Goal: Information Seeking & Learning: Learn about a topic

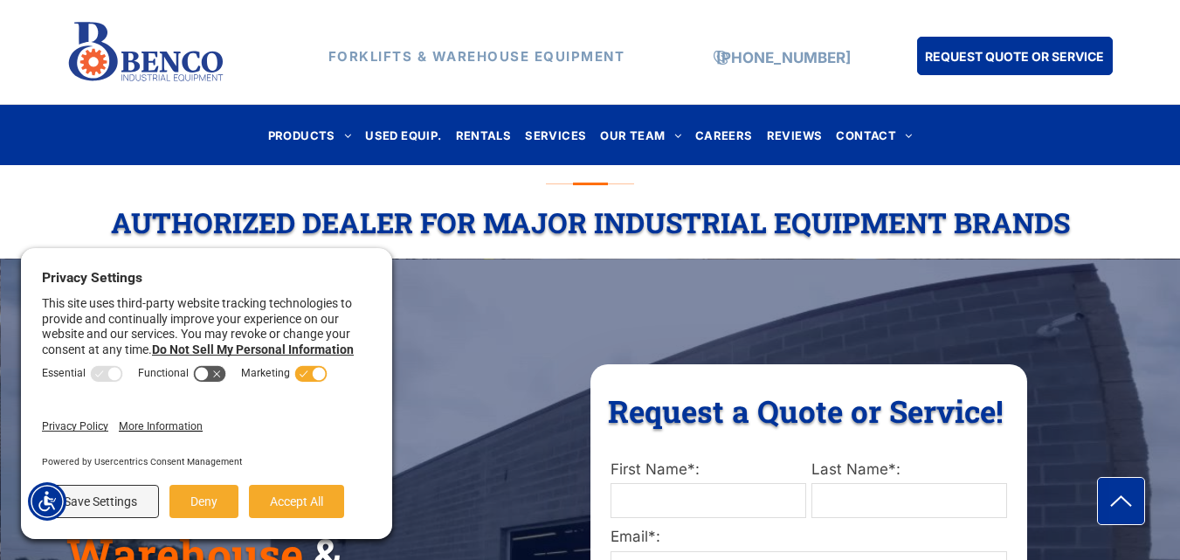
scroll to position [262, 0]
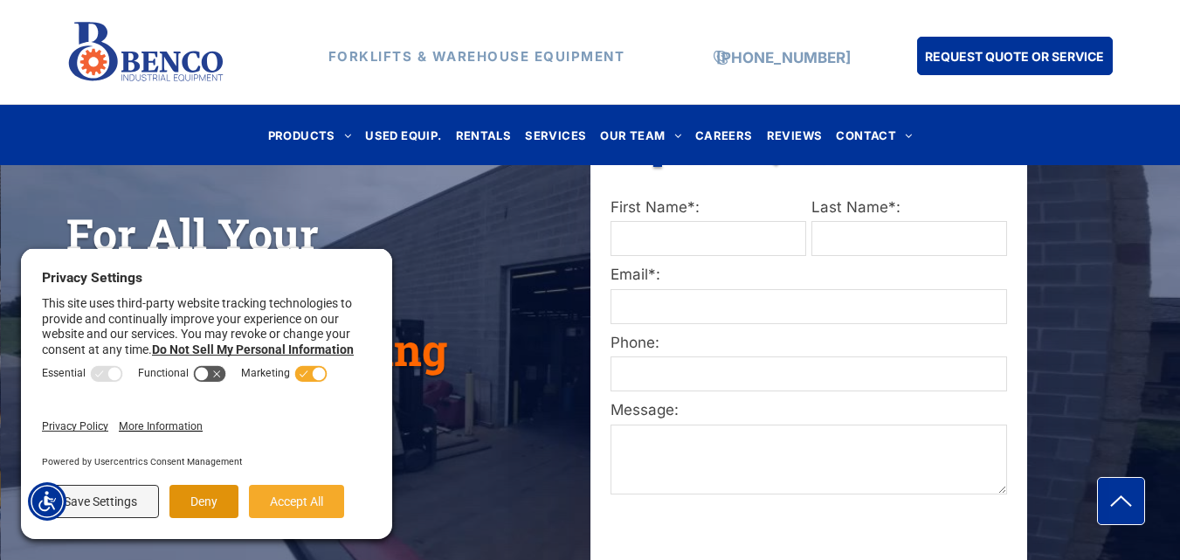
click at [209, 516] on button "Deny" at bounding box center [204, 501] width 69 height 33
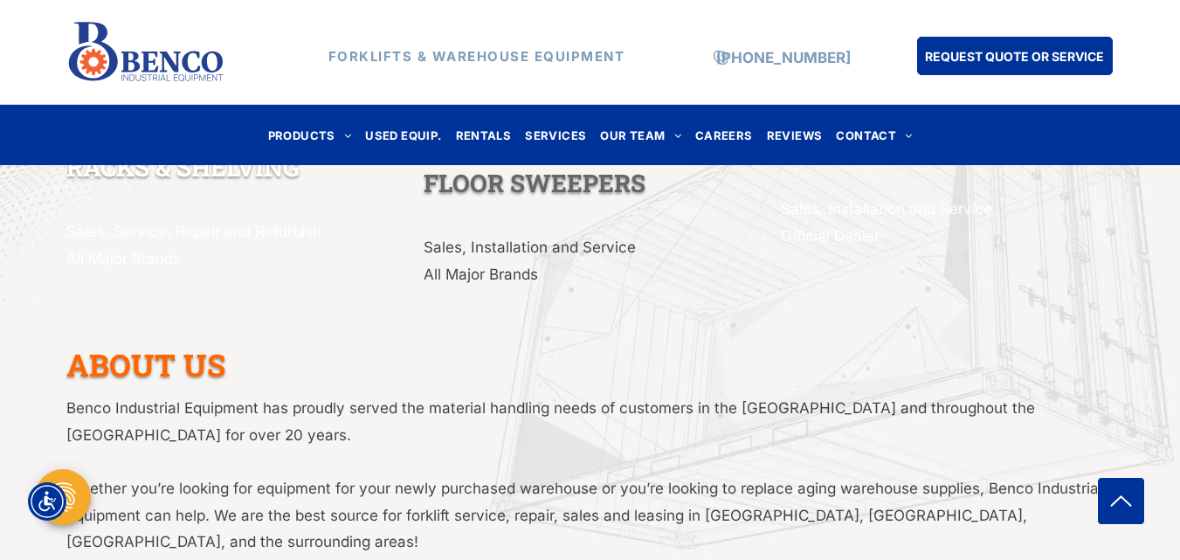
scroll to position [3058, 0]
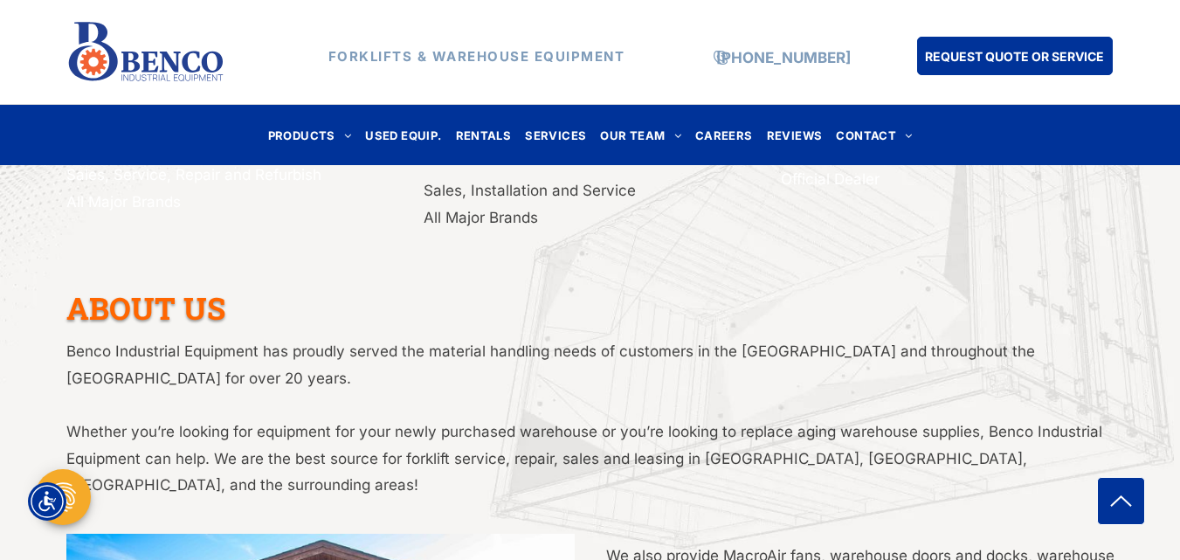
click at [439, 343] on span "Benco Industrial Equipment has proudly served the material handling needs of cu…" at bounding box center [550, 365] width 969 height 45
drag, startPoint x: 448, startPoint y: 226, endPoint x: 606, endPoint y: 227, distance: 158.1
click at [606, 343] on span "Benco Industrial Equipment has proudly served the material handling needs of cu…" at bounding box center [550, 365] width 969 height 45
click at [755, 338] on p "Benco Industrial Equipment has proudly served the material handling needs of cu…" at bounding box center [590, 364] width 1048 height 53
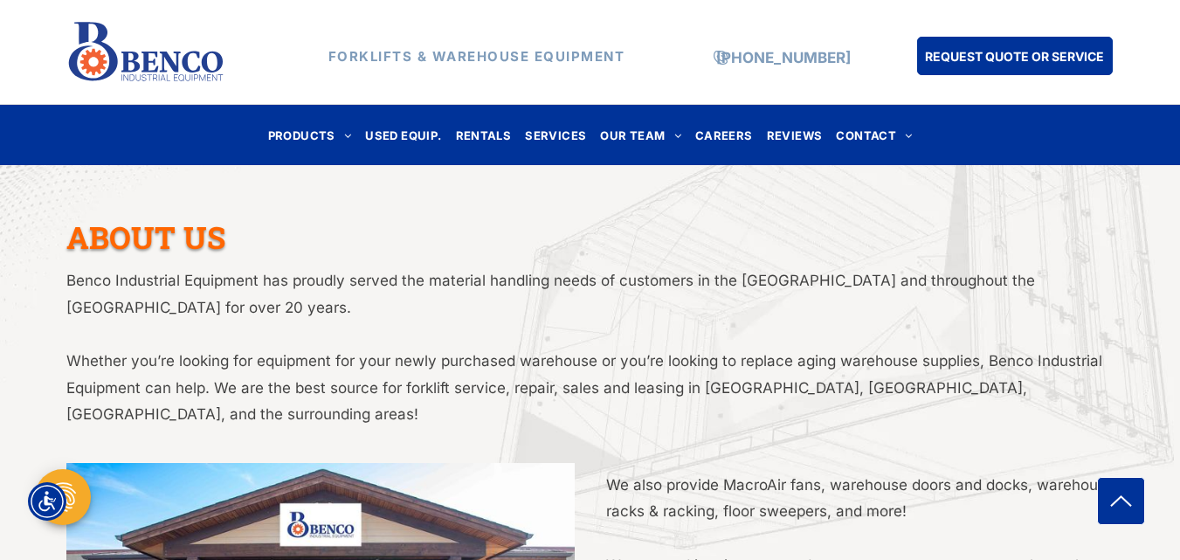
scroll to position [3145, 0]
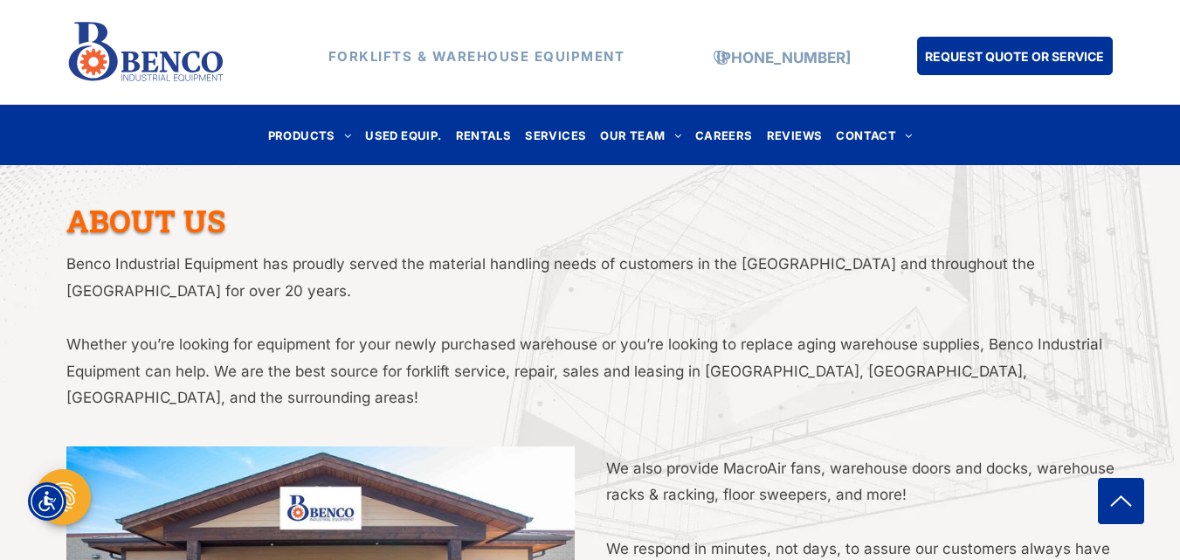
click at [549, 336] on span "Whether you’re looking for equipment for your newly purchased warehouse or you’…" at bounding box center [584, 371] width 1036 height 71
drag, startPoint x: 352, startPoint y: 251, endPoint x: 641, endPoint y: 251, distance: 289.2
click at [557, 336] on span "Whether you’re looking for equipment for your newly purchased warehouse or you’…" at bounding box center [584, 371] width 1036 height 71
click at [805, 336] on span "Whether you’re looking for equipment for your newly purchased warehouse or you’…" at bounding box center [584, 371] width 1036 height 71
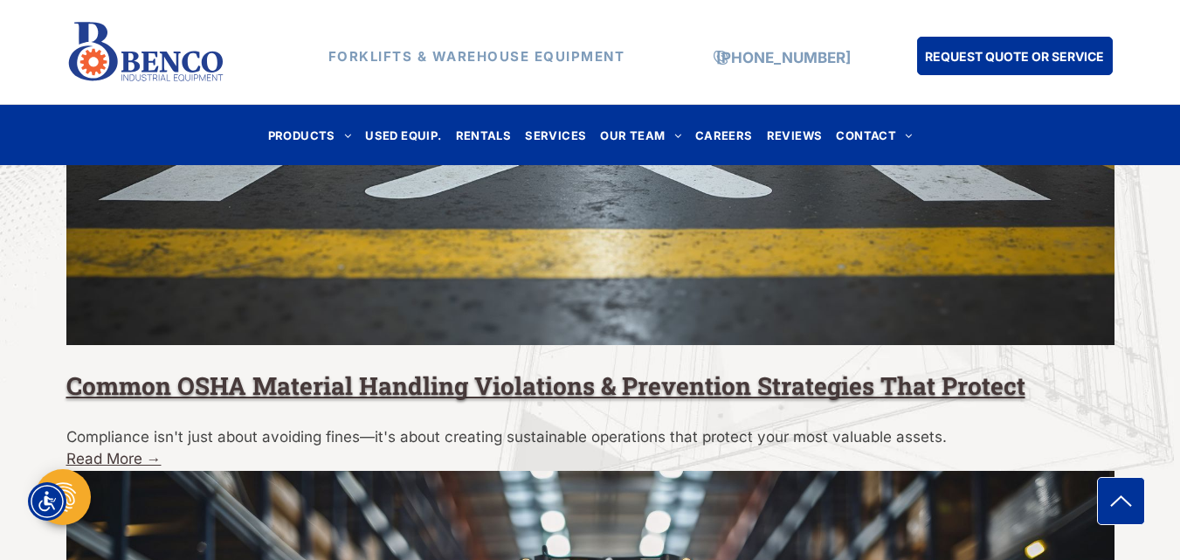
scroll to position [4428, 0]
